Goal: Information Seeking & Learning: Learn about a topic

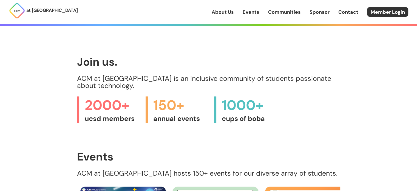
scroll to position [165, 0]
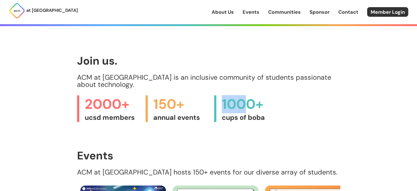
drag, startPoint x: 216, startPoint y: 100, endPoint x: 251, endPoint y: 102, distance: 34.6
click at [251, 102] on div "1000+ cups of boba" at bounding box center [248, 108] width 69 height 27
click at [264, 113] on span "cups of boba" at bounding box center [249, 117] width 55 height 9
drag, startPoint x: 226, startPoint y: 100, endPoint x: 263, endPoint y: 100, distance: 37.3
click at [263, 100] on span "1000+" at bounding box center [249, 104] width 55 height 18
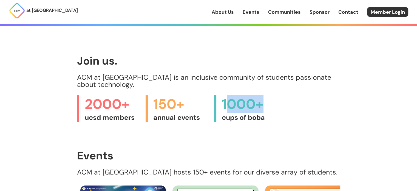
click at [232, 103] on span "1000+" at bounding box center [249, 104] width 55 height 18
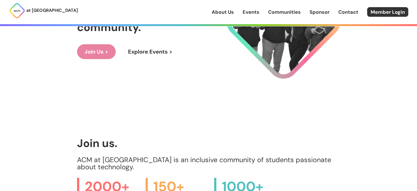
scroll to position [0, 0]
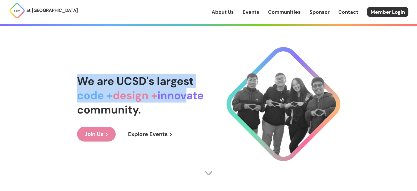
drag, startPoint x: 87, startPoint y: 90, endPoint x: 191, endPoint y: 94, distance: 104.0
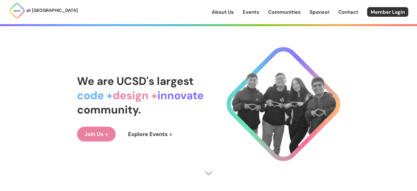
click at [201, 95] on span "innovate" at bounding box center [180, 95] width 46 height 14
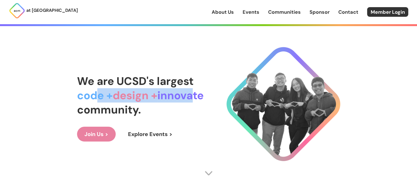
drag, startPoint x: 138, startPoint y: 97, endPoint x: 98, endPoint y: 97, distance: 40.9
click at [98, 97] on div "We are UCSD's largest code + design + innovate community." at bounding box center [140, 95] width 127 height 43
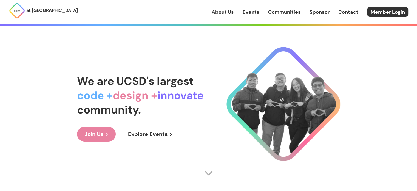
click at [196, 63] on div "We are UCSD's largest code + design + innovate community. Join Us > Explore Eve…" at bounding box center [208, 107] width 263 height 168
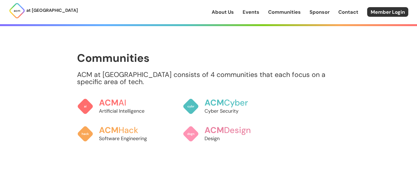
click at [222, 9] on link "About Us" at bounding box center [223, 12] width 22 height 7
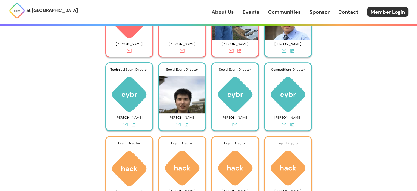
scroll to position [2358, 0]
